Goal: Transaction & Acquisition: Purchase product/service

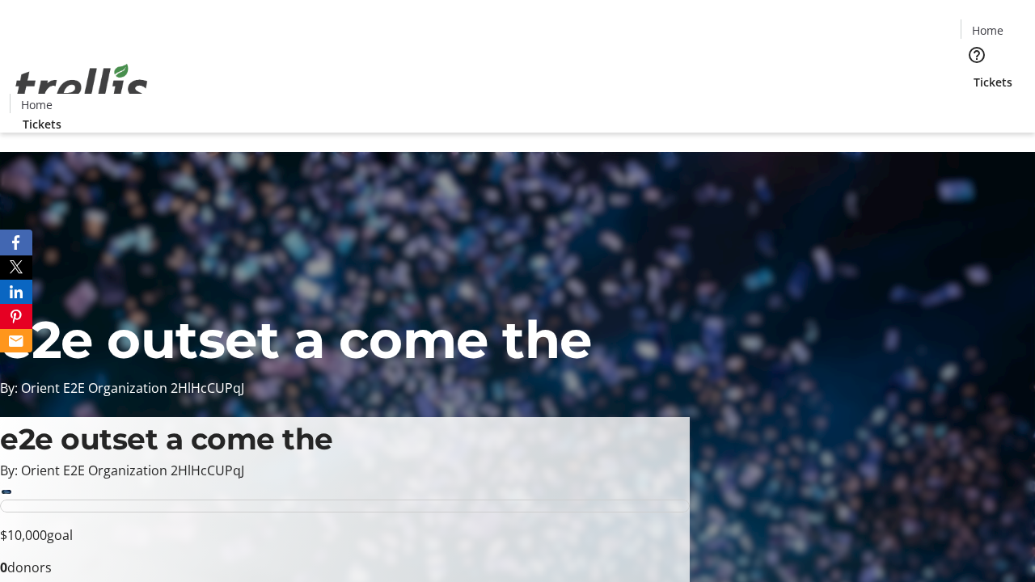
click at [974, 74] on span "Tickets" at bounding box center [993, 82] width 39 height 17
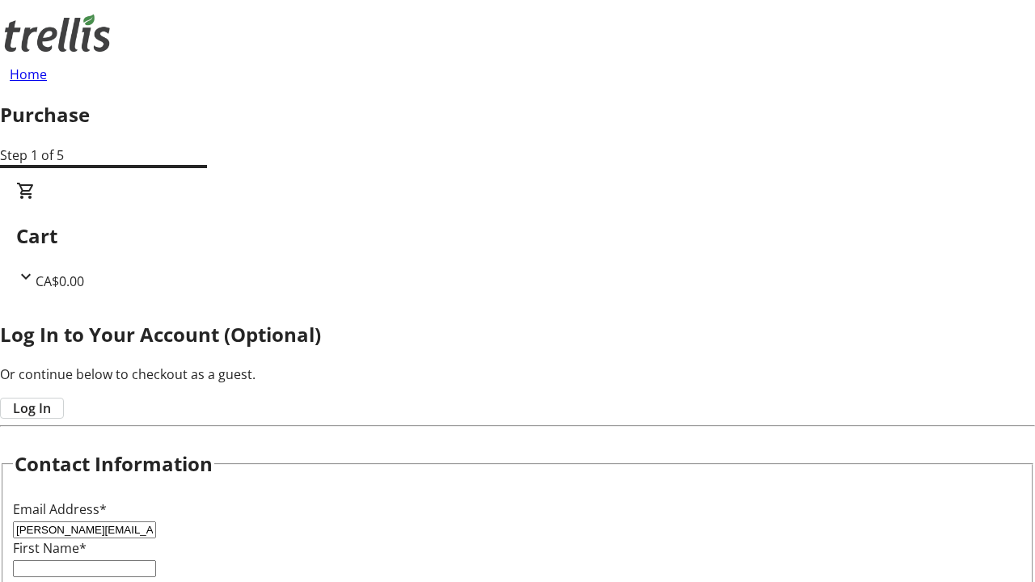
type input "[PERSON_NAME][EMAIL_ADDRESS][DOMAIN_NAME]"
type input "[PERSON_NAME]"
